Goal: Information Seeking & Learning: Check status

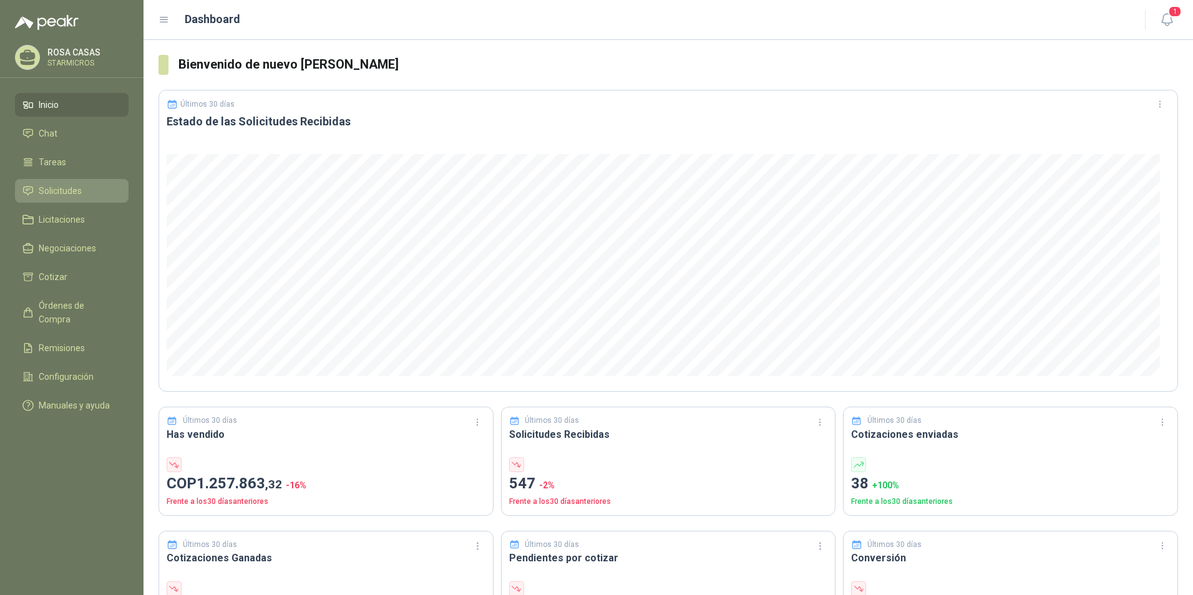
click at [41, 192] on span "Solicitudes" at bounding box center [60, 191] width 43 height 14
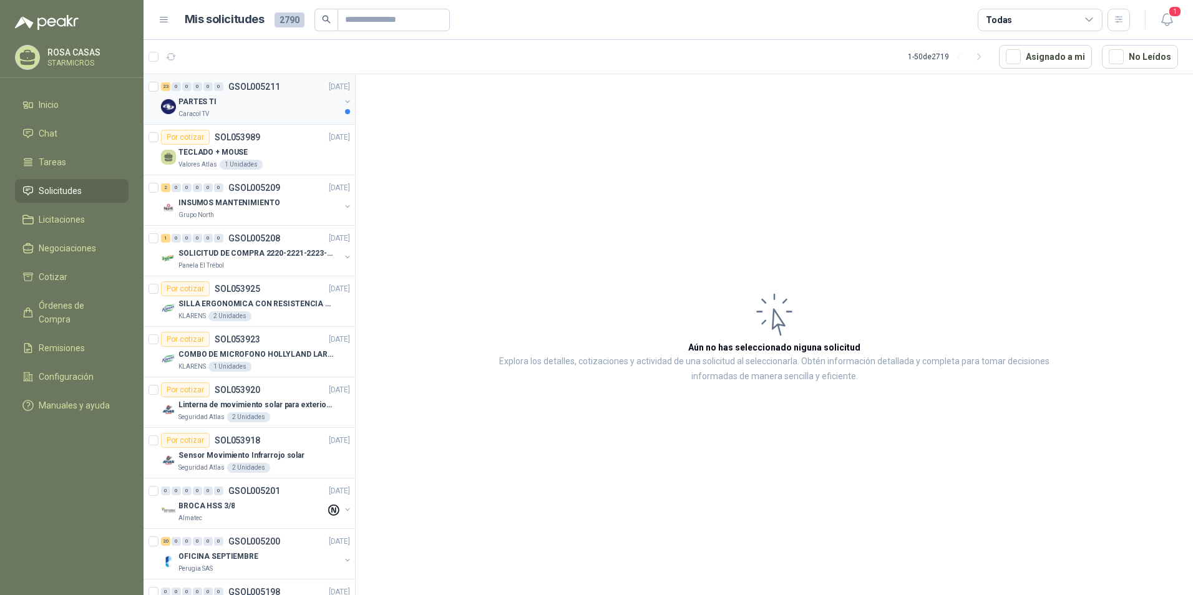
click at [220, 109] on div "PARTES TI" at bounding box center [260, 101] width 162 height 15
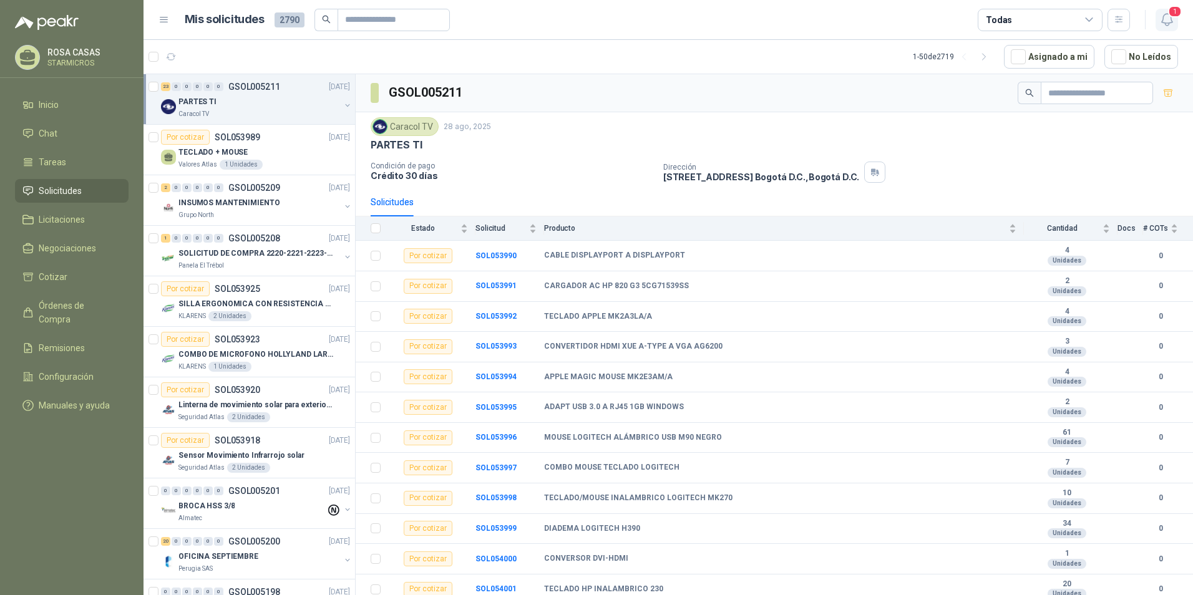
click at [1173, 14] on span "1" at bounding box center [1176, 12] width 14 height 12
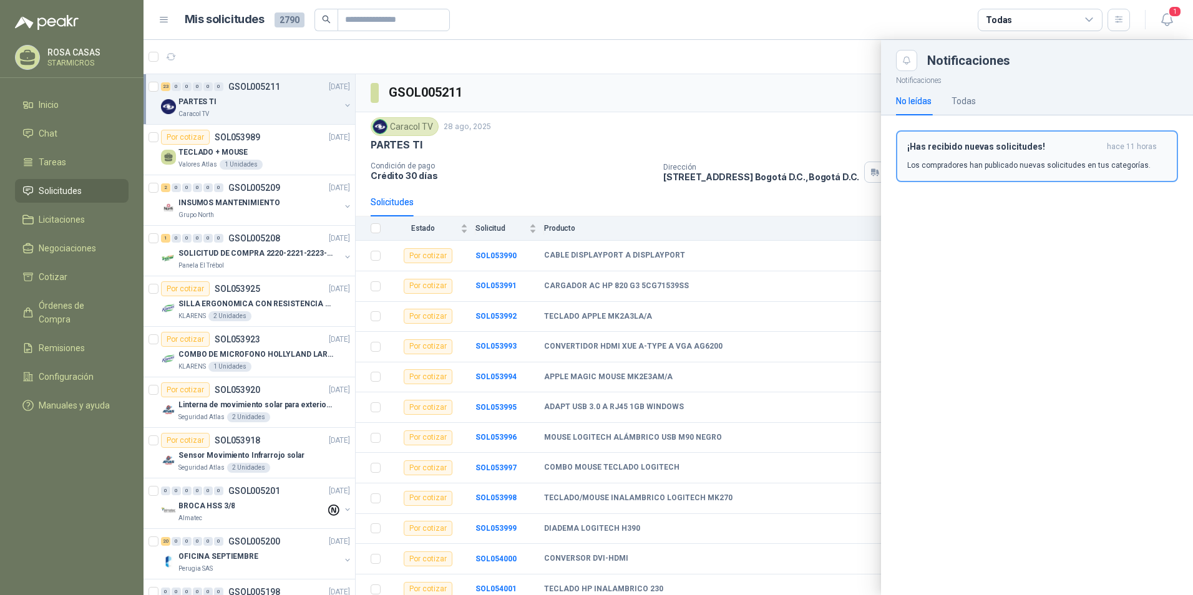
click at [923, 145] on h3 "¡Has recibido nuevas solicitudes!" at bounding box center [1005, 147] width 195 height 11
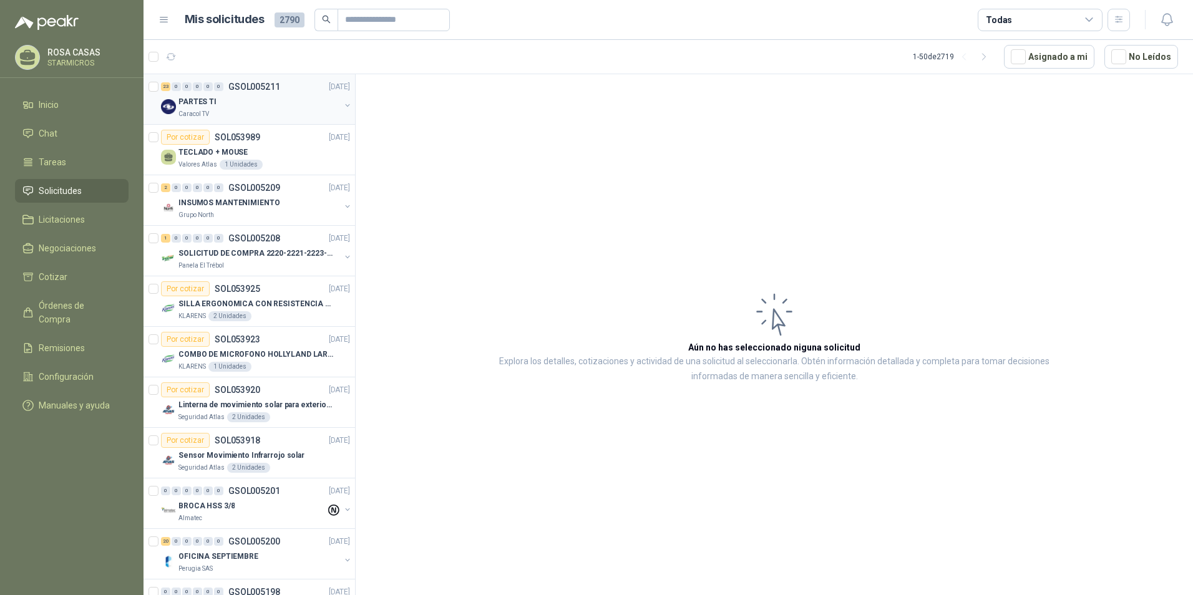
click at [276, 115] on div "Caracol TV" at bounding box center [260, 114] width 162 height 10
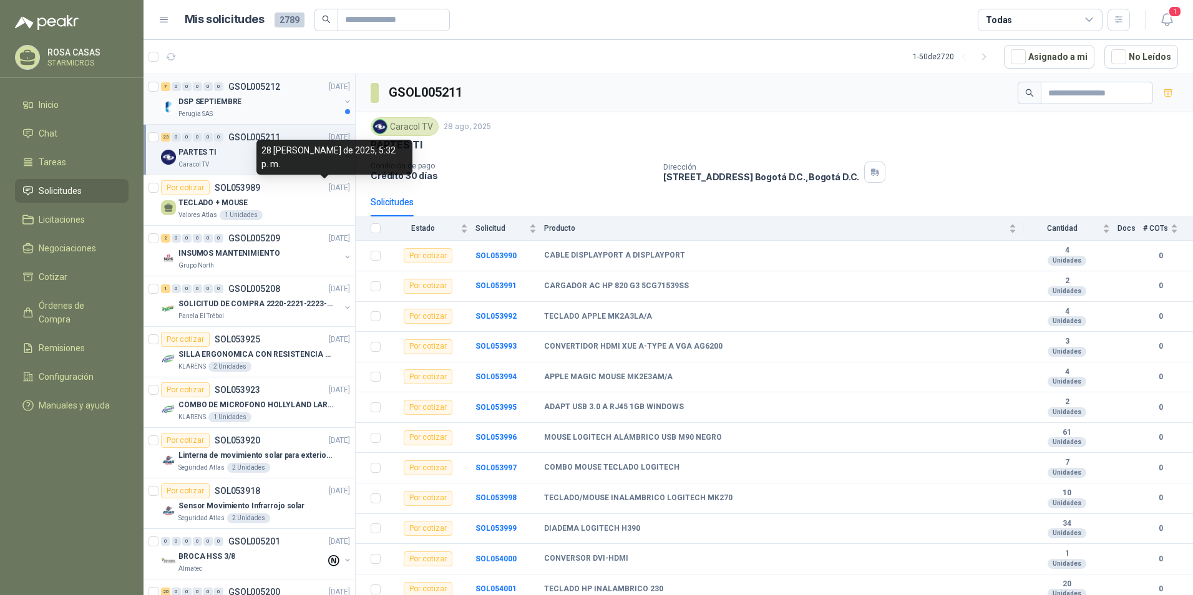
click at [267, 98] on div "DSP SEPTIEMBRE" at bounding box center [260, 101] width 162 height 15
